Goal: Information Seeking & Learning: Find specific fact

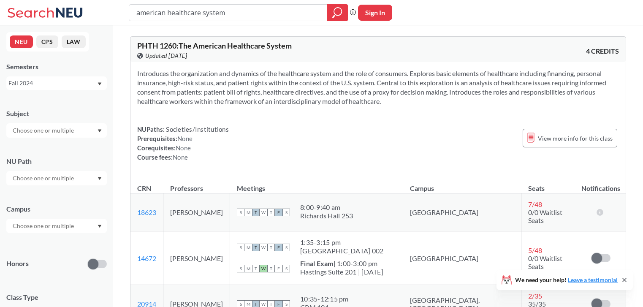
click at [59, 84] on div "Fall 2024" at bounding box center [52, 83] width 88 height 9
click at [53, 100] on div "Fall 2025" at bounding box center [58, 101] width 95 height 9
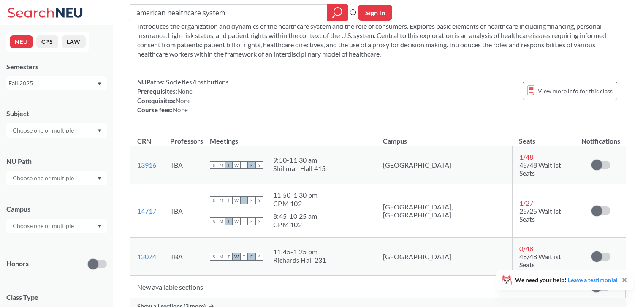
scroll to position [48, 0]
click at [192, 302] on span "Show all sections (3 more)" at bounding box center [171, 306] width 68 height 8
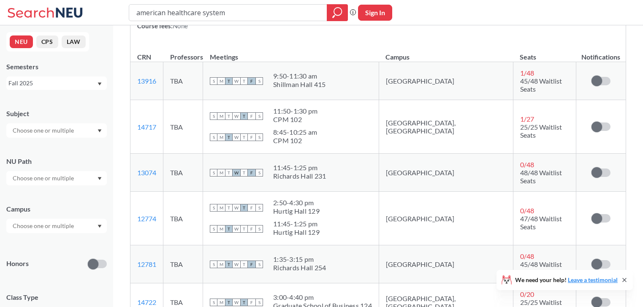
scroll to position [129, 0]
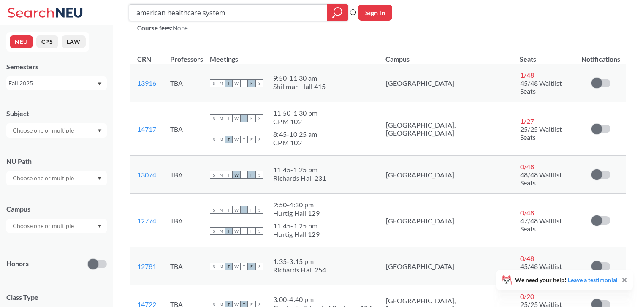
drag, startPoint x: 256, startPoint y: 8, endPoint x: 101, endPoint y: 9, distance: 154.6
click at [101, 9] on div "american healthcare system Phrase search guarantees the exact search appears in…" at bounding box center [321, 12] width 643 height 25
type input "phil 1165"
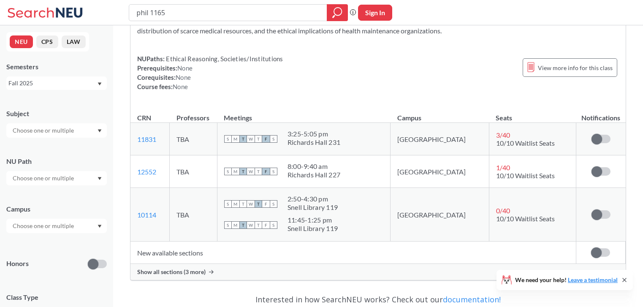
scroll to position [63, 0]
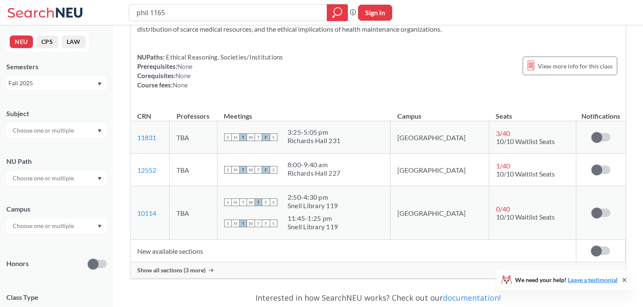
click at [204, 266] on div "Show all sections (3 more)" at bounding box center [379, 270] width 496 height 16
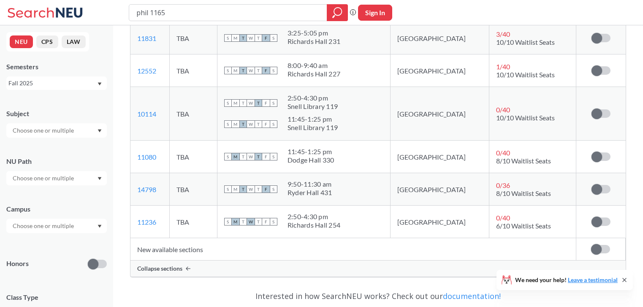
scroll to position [163, 0]
